Goal: Task Accomplishment & Management: Manage account settings

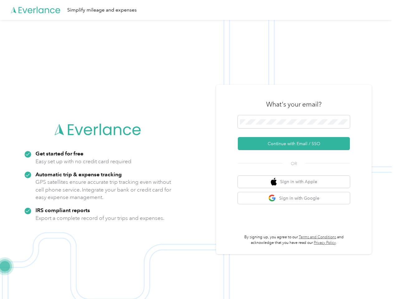
click at [198, 150] on img at bounding box center [196, 169] width 392 height 299
click at [198, 10] on div "Simplify mileage and expenses" at bounding box center [196, 10] width 392 height 20
click at [297, 144] on button "Continue with Email / SSO" at bounding box center [294, 143] width 112 height 13
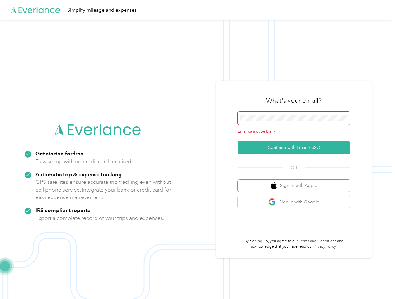
click at [297, 182] on button "Sign in with Apple" at bounding box center [294, 186] width 112 height 12
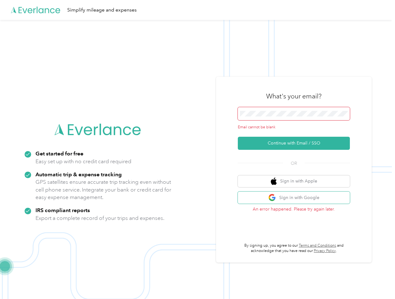
click at [297, 198] on button "Sign in with Google" at bounding box center [294, 198] width 112 height 12
